Goal: Information Seeking & Learning: Learn about a topic

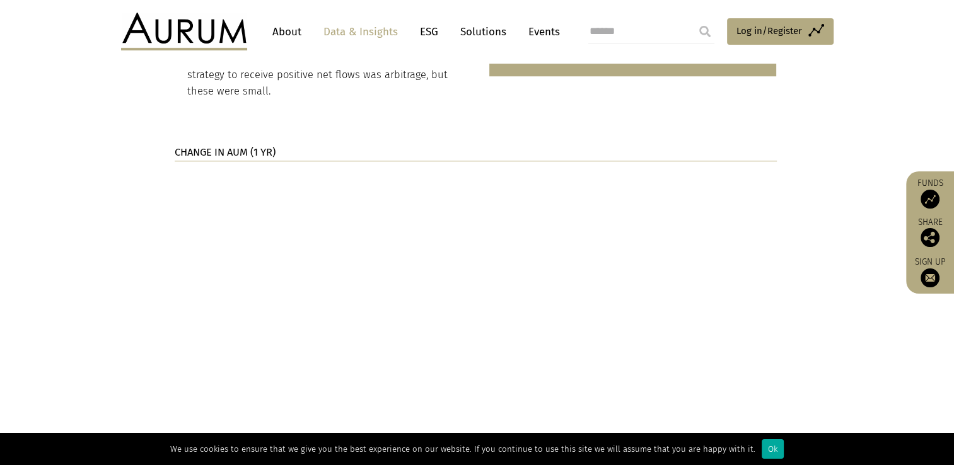
scroll to position [933, 0]
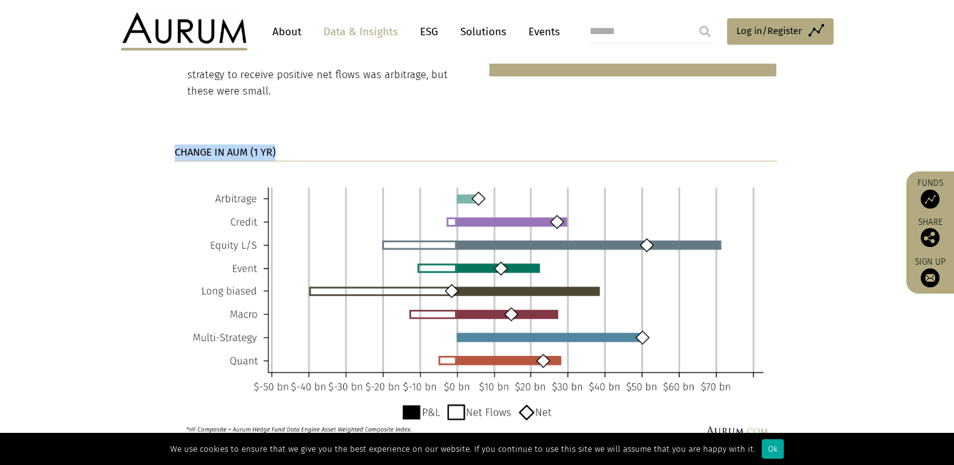
drag, startPoint x: 172, startPoint y: 135, endPoint x: 290, endPoint y: 129, distance: 118.1
click at [290, 144] on div "CHANGE IN AUM (1 YR)" at bounding box center [477, 294] width 631 height 301
copy strong "CHANGE IN AUM (1 YR)"
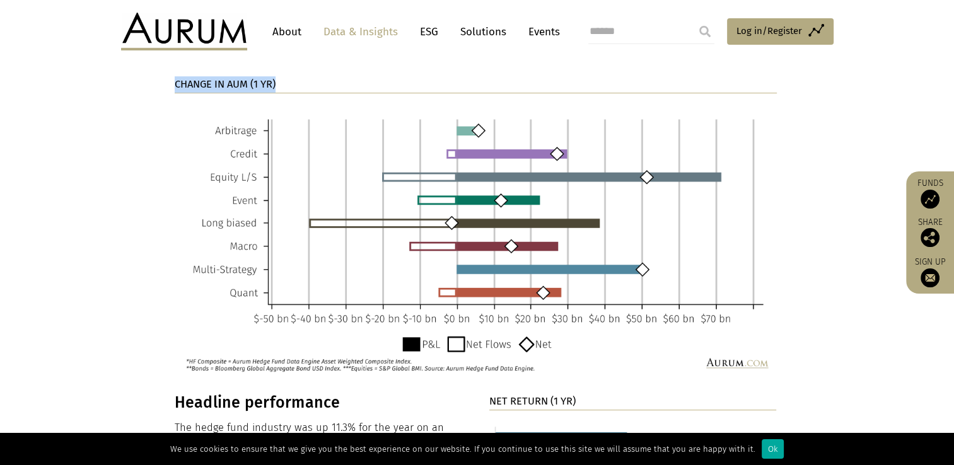
scroll to position [1011, 0]
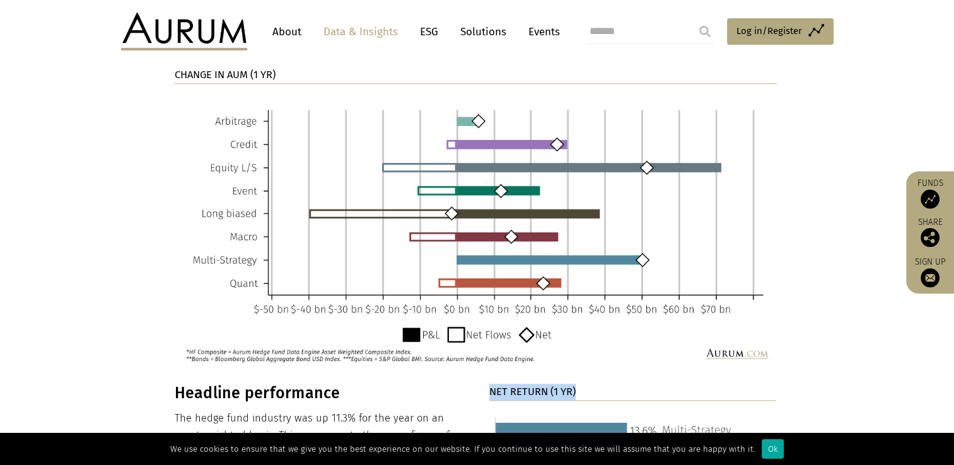
drag, startPoint x: 489, startPoint y: 368, endPoint x: 590, endPoint y: 374, distance: 101.1
click at [590, 384] on p "NET RETURN (1 YR)" at bounding box center [633, 392] width 288 height 17
copy strong "NET RETURN (1 YR)"
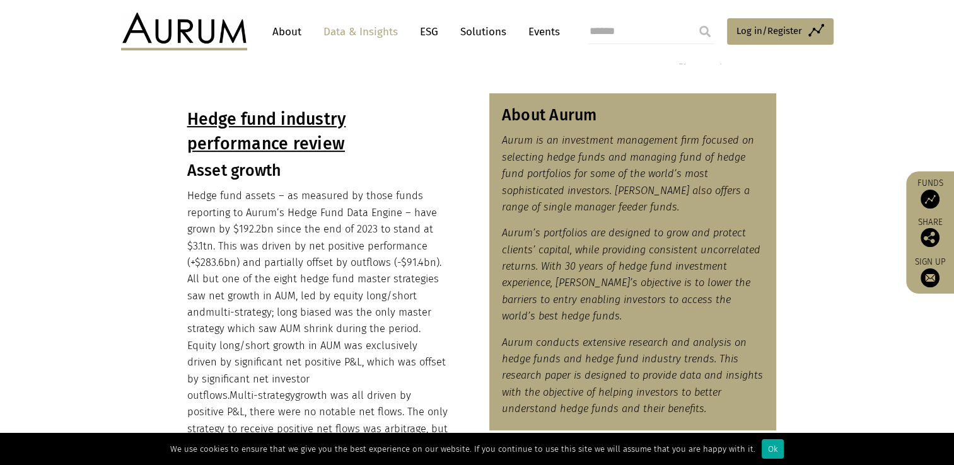
scroll to position [381, 0]
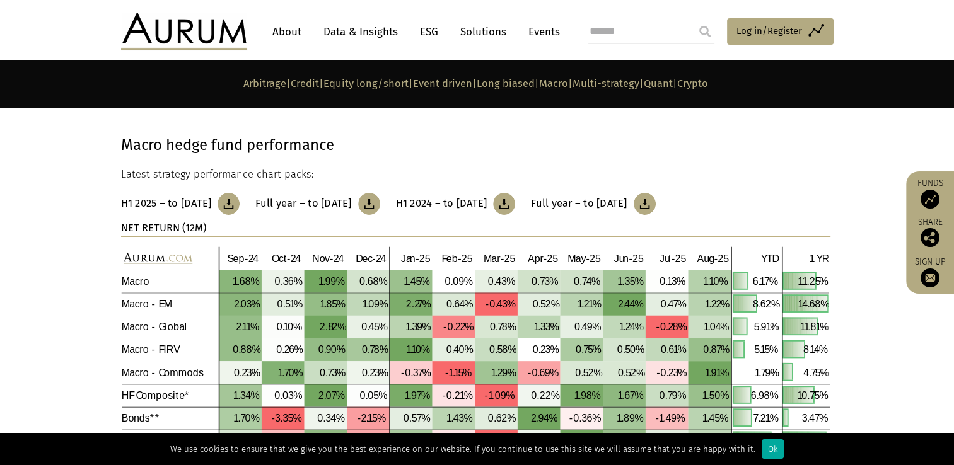
scroll to position [4452, 0]
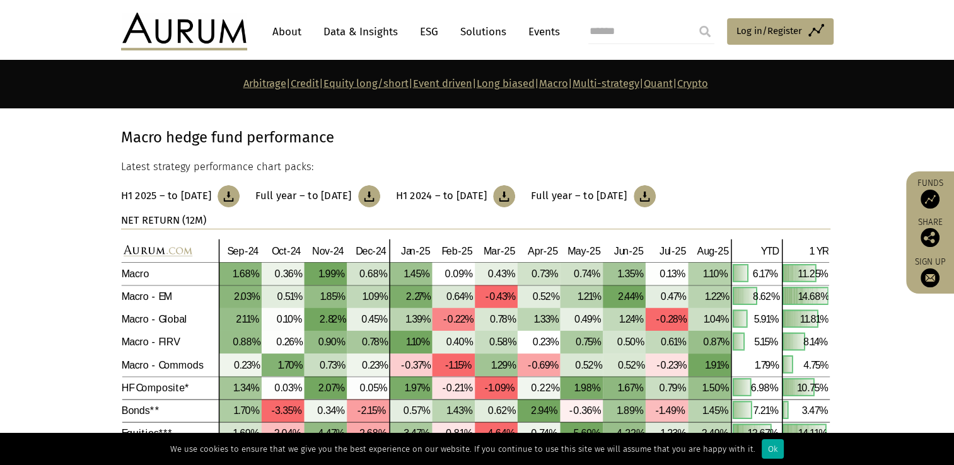
click at [380, 190] on img at bounding box center [369, 196] width 22 height 22
